Goal: Communication & Community: Answer question/provide support

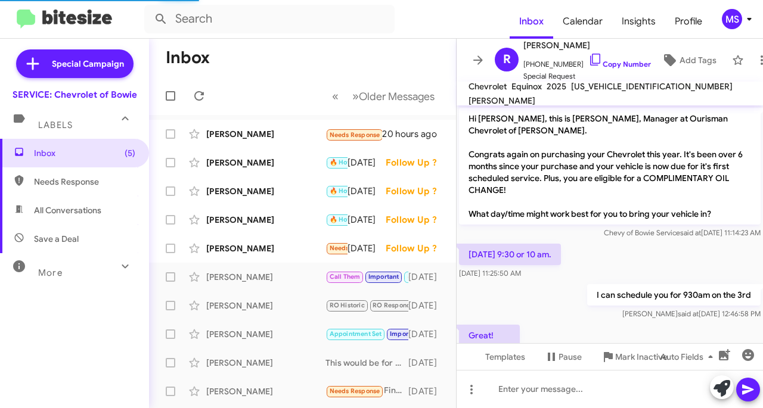
scroll to position [19, 0]
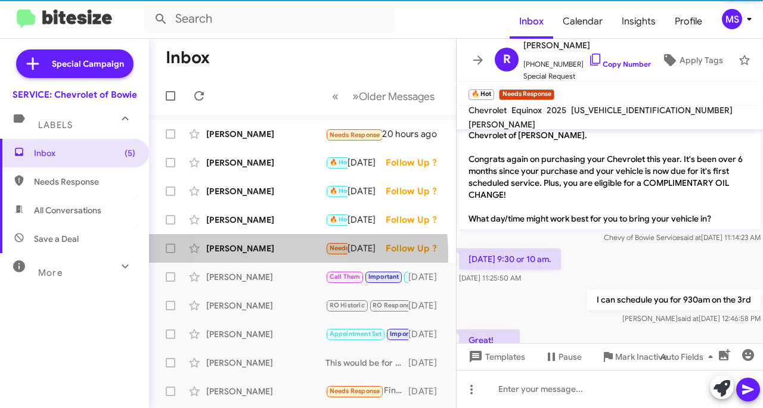
click at [244, 255] on div "[PERSON_NAME] Needs Response 🔥 Hot I tried your shop twice with an appointment …" at bounding box center [302, 249] width 288 height 24
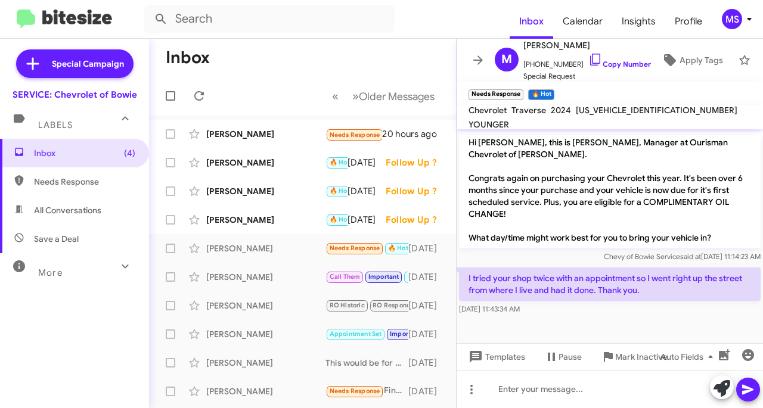
click at [265, 250] on div "[PERSON_NAME]" at bounding box center [265, 248] width 119 height 12
click at [546, 388] on div at bounding box center [609, 389] width 306 height 38
click at [0, 0] on icon at bounding box center [0, 0] width 0 height 0
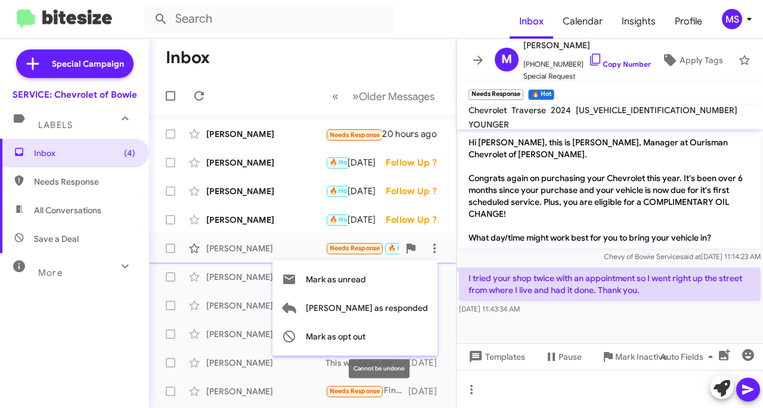
click at [365, 332] on span "Mark as opt out" at bounding box center [336, 336] width 60 height 29
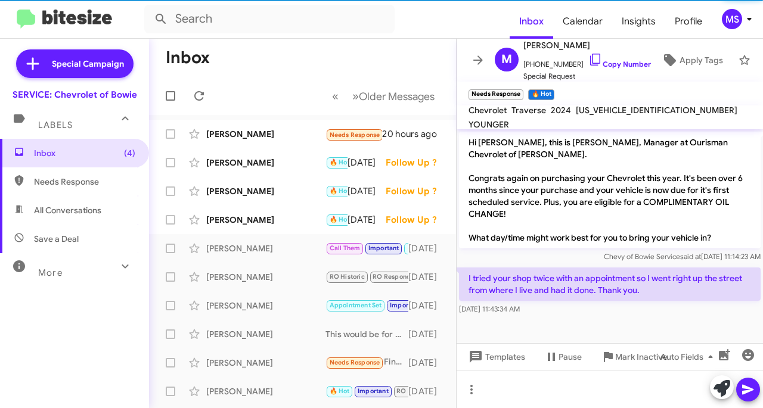
click at [259, 220] on div "[PERSON_NAME]" at bounding box center [265, 220] width 119 height 12
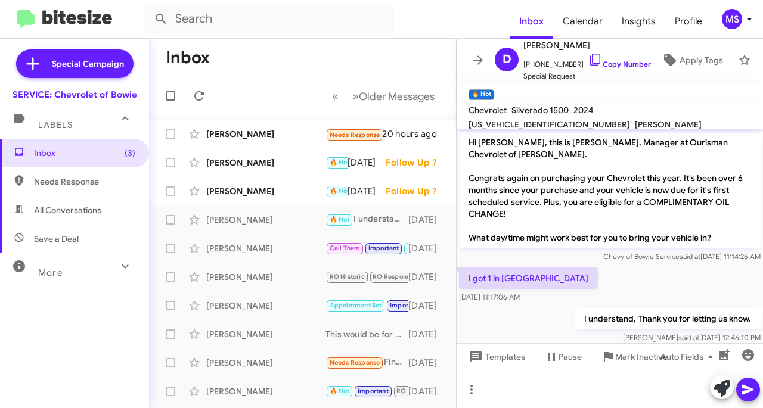
click at [278, 196] on div "[PERSON_NAME]" at bounding box center [265, 191] width 119 height 12
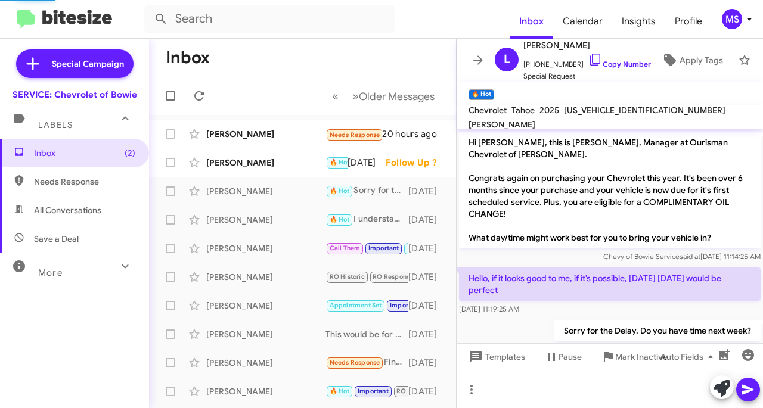
scroll to position [11, 0]
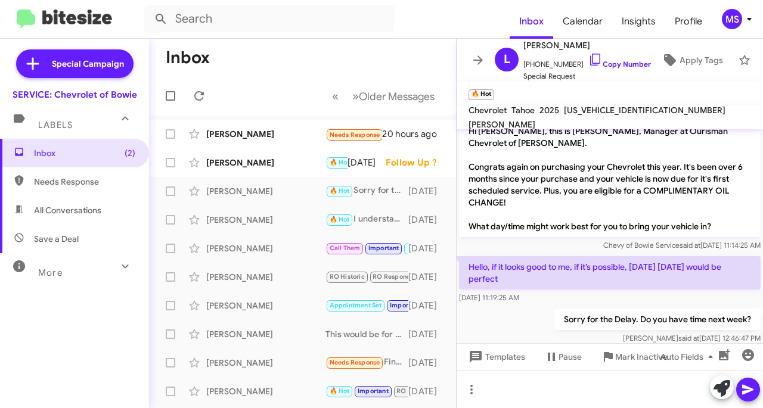
click at [268, 172] on div "[PERSON_NAME] 🔥 Hot Needs Response Great! [DATE] Follow Up ?" at bounding box center [302, 163] width 288 height 24
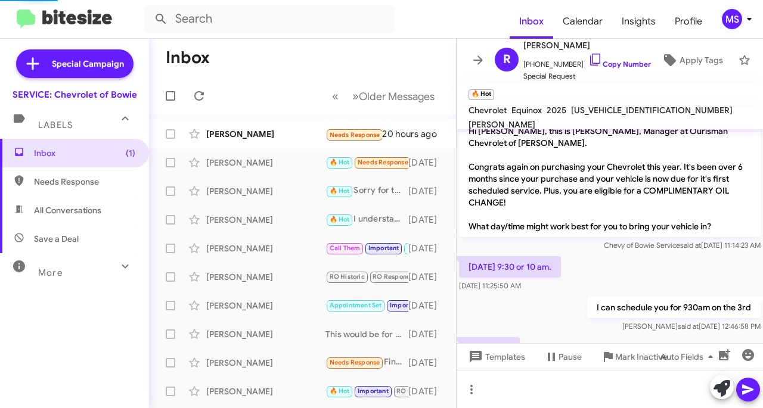
scroll to position [43, 0]
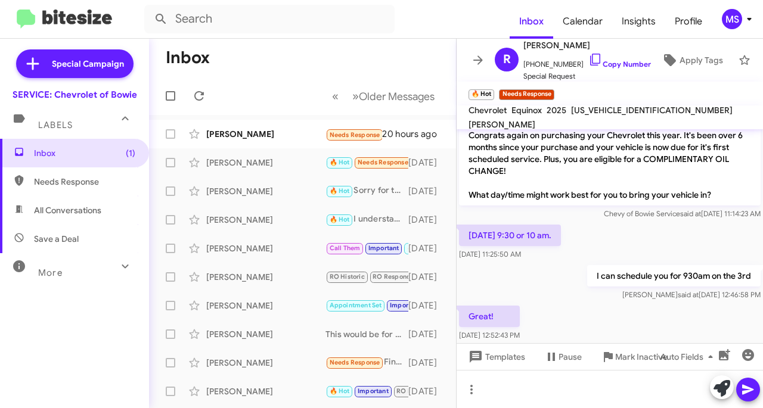
click at [262, 134] on div "[PERSON_NAME]" at bounding box center [265, 134] width 119 height 12
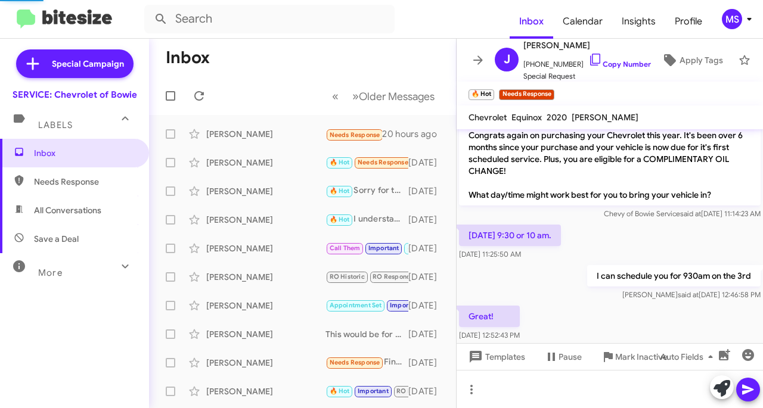
scroll to position [6, 0]
